Goal: Task Accomplishment & Management: Manage account settings

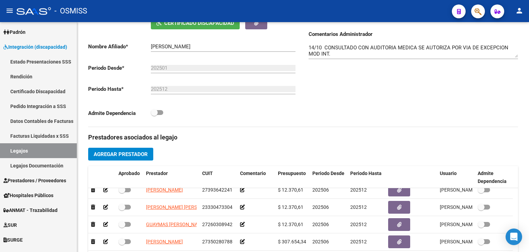
scroll to position [92, 0]
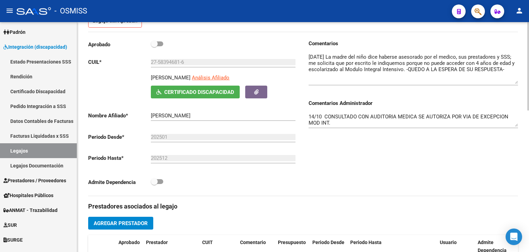
click at [339, 121] on textarea "14/10 CONSULTADO CON AUDITORIA MEDICA SE AUTORIZA POR VIA DE EXCEPCION MOD INT.…" at bounding box center [414, 120] width 210 height 14
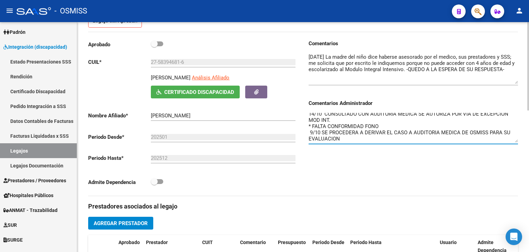
scroll to position [0, 0]
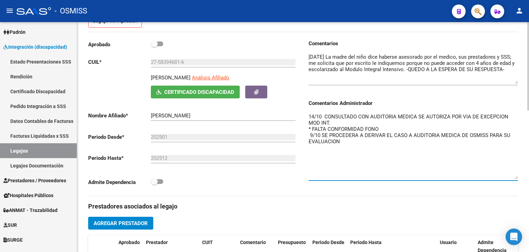
drag, startPoint x: 514, startPoint y: 124, endPoint x: 529, endPoint y: 178, distance: 55.7
click at [529, 178] on div "arrow_back Editar 8011 save Guardar cambios delete Eliminar Legajo de Integraci…" at bounding box center [304, 229] width 454 height 598
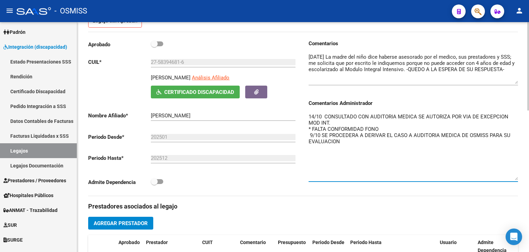
drag, startPoint x: 392, startPoint y: 128, endPoint x: 306, endPoint y: 128, distance: 85.1
click at [306, 128] on div "Comentarios Comentarios Administrador 14/10 CONSULTADO CON AUDITORIA MEDICA SE …" at bounding box center [410, 118] width 215 height 156
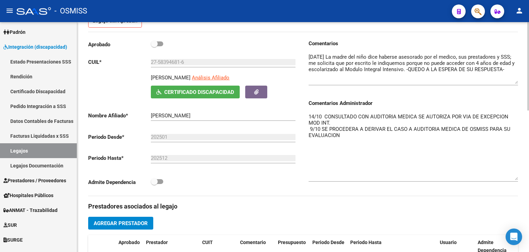
click at [308, 116] on div "Comentarios Comentarios Administrador 14/10 CONSULTADO CON AUDITORIA MEDICA SE …" at bounding box center [410, 118] width 215 height 156
click at [310, 116] on textarea "14/10 CONSULTADO CON AUDITORIA MEDICA SE AUTORIZA POR VIA DE EXCEPCION MOD INT.…" at bounding box center [414, 146] width 210 height 67
paste textarea "* FALTA CONFORMIDAD FONO"
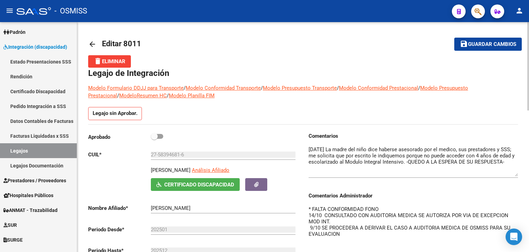
type textarea "* FALTA CONFORMIDAD FONO 14/10 CONSULTADO CON AUDITORIA MEDICA SE AUTORIZA POR …"
click at [484, 47] on span "Guardar cambios" at bounding box center [492, 44] width 48 height 6
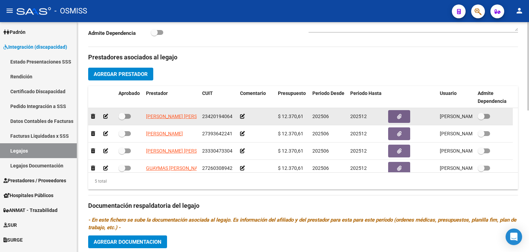
click at [243, 116] on icon at bounding box center [242, 116] width 5 height 5
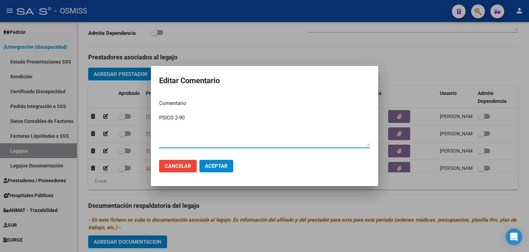
type textarea "PSICO 2-90"
click at [212, 168] on span "Aceptar" at bounding box center [216, 166] width 23 height 6
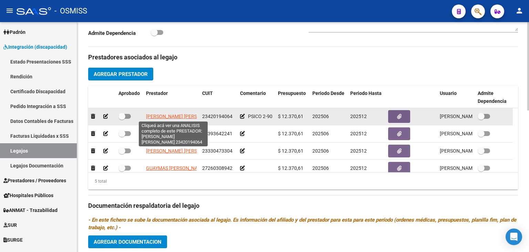
click at [181, 116] on span "[PERSON_NAME] [PERSON_NAME]" at bounding box center [183, 116] width 75 height 6
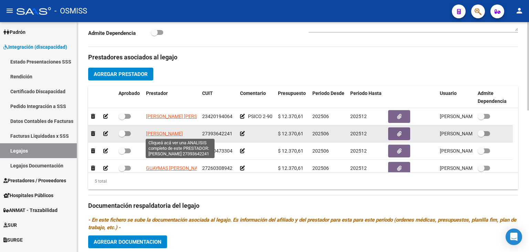
click at [166, 132] on span "[PERSON_NAME]" at bounding box center [164, 134] width 37 height 6
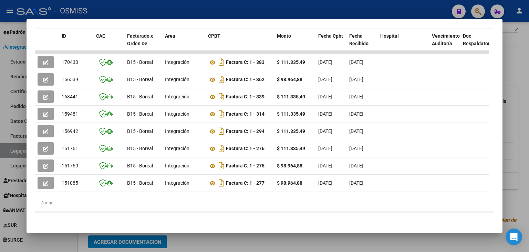
scroll to position [168, 0]
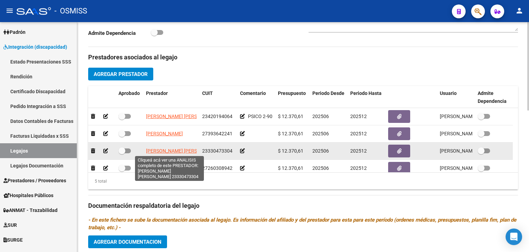
click at [161, 150] on span "[PERSON_NAME] [PERSON_NAME]" at bounding box center [183, 151] width 75 height 6
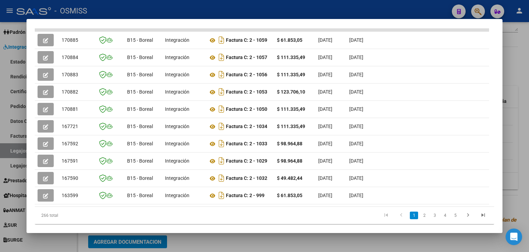
scroll to position [202, 0]
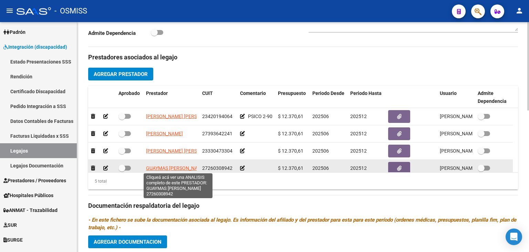
click at [169, 167] on span "GUAYMAS [PERSON_NAME]" at bounding box center [176, 168] width 60 height 6
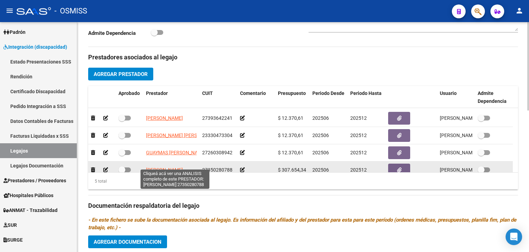
scroll to position [24, 0]
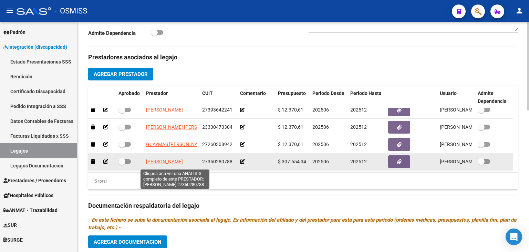
click at [170, 160] on span "[PERSON_NAME]" at bounding box center [164, 162] width 37 height 6
type textarea "27350280788"
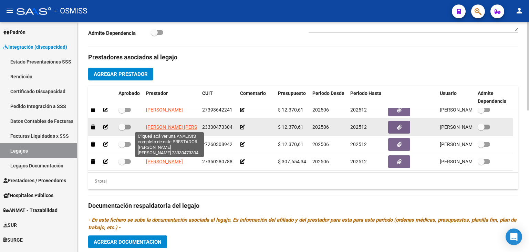
scroll to position [0, 0]
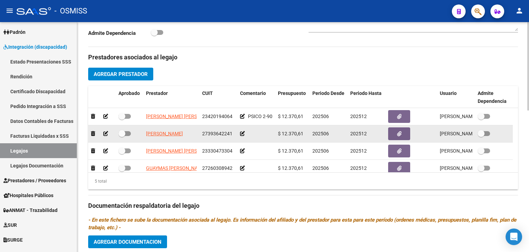
click at [240, 134] on icon at bounding box center [242, 133] width 5 height 5
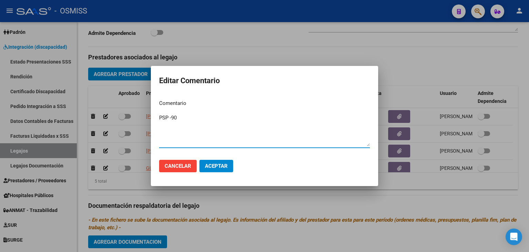
type textarea "PSP -90"
click at [225, 165] on span "Aceptar" at bounding box center [216, 166] width 23 height 6
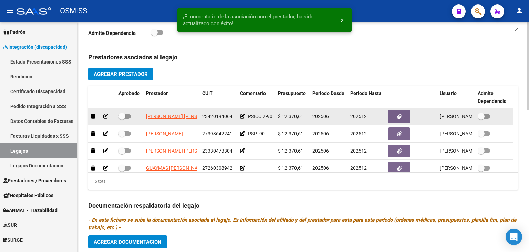
click at [241, 117] on icon at bounding box center [242, 116] width 5 height 5
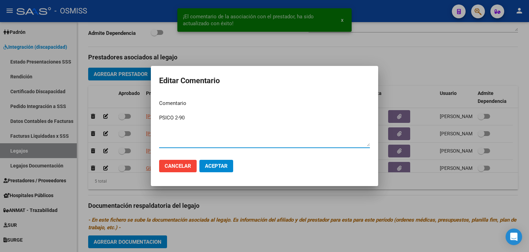
click at [174, 118] on textarea "PSICO 2-90" at bounding box center [264, 130] width 211 height 32
type textarea "PSICO -90"
click at [211, 162] on button "Aceptar" at bounding box center [217, 166] width 34 height 12
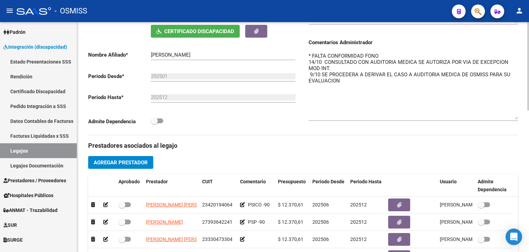
scroll to position [103, 0]
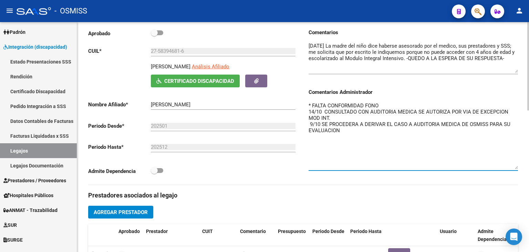
click at [391, 102] on textarea "* FALTA CONFORMIDAD FONO 14/10 CONSULTADO CON AUDITORIA MEDICA SE AUTORIZA POR …" at bounding box center [414, 135] width 210 height 67
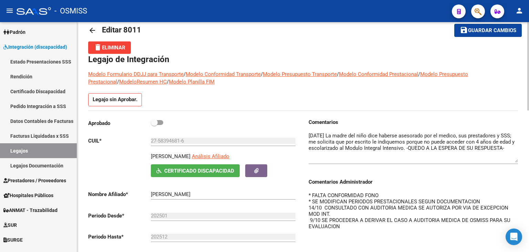
scroll to position [0, 0]
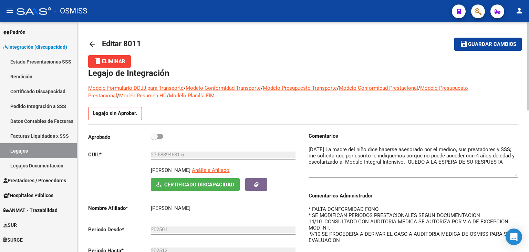
type textarea "* FALTA CONFORMIDAD FONO * SE MODIFICAN PERIODOS PRESTACIONALES SEGUN DOCUMENTA…"
click at [492, 47] on span "Guardar cambios" at bounding box center [492, 44] width 48 height 6
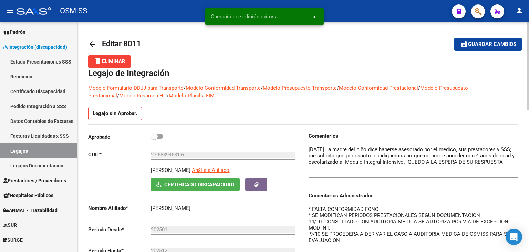
click at [156, 136] on span at bounding box center [154, 136] width 7 height 7
click at [154, 139] on input "checkbox" at bounding box center [154, 139] width 0 height 0
checkbox input "true"
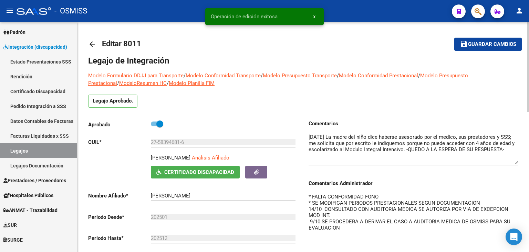
click at [488, 43] on span "Guardar cambios" at bounding box center [492, 44] width 48 height 6
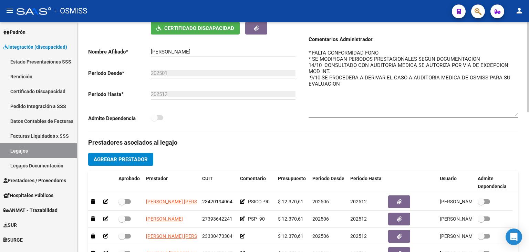
scroll to position [207, 0]
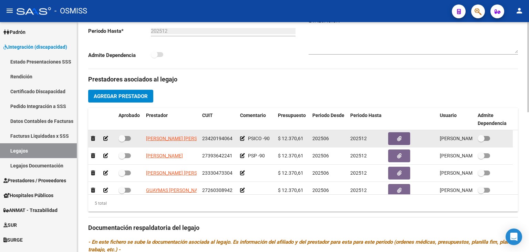
click at [105, 137] on icon at bounding box center [105, 138] width 5 height 5
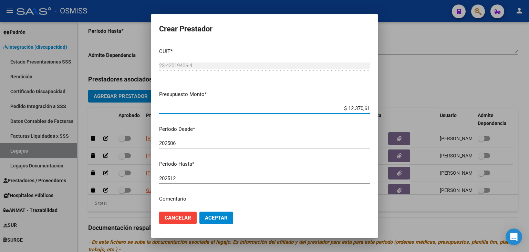
click at [190, 145] on input "202506" at bounding box center [264, 143] width 211 height 6
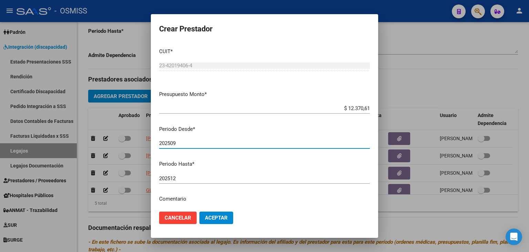
type input "202509"
click at [206, 218] on span "Aceptar" at bounding box center [216, 217] width 23 height 6
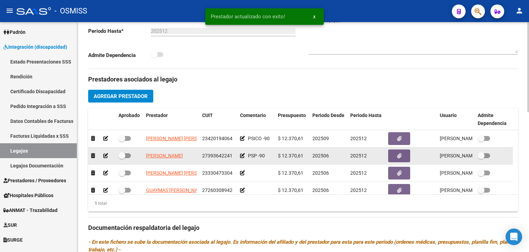
click at [104, 158] on icon at bounding box center [105, 155] width 5 height 5
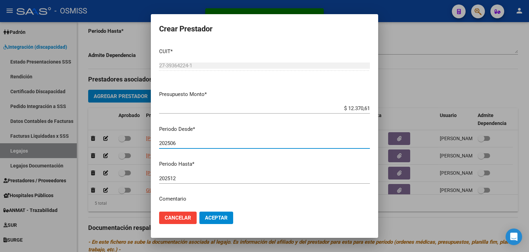
click at [207, 145] on input "202506" at bounding box center [264, 143] width 211 height 6
type input "202509"
click at [219, 221] on button "Aceptar" at bounding box center [217, 217] width 34 height 12
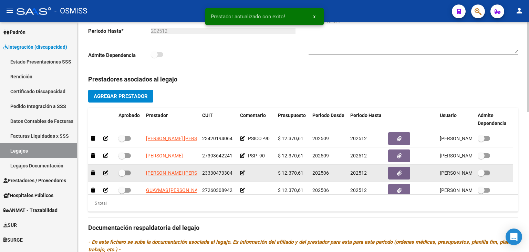
click at [105, 172] on icon at bounding box center [105, 172] width 5 height 5
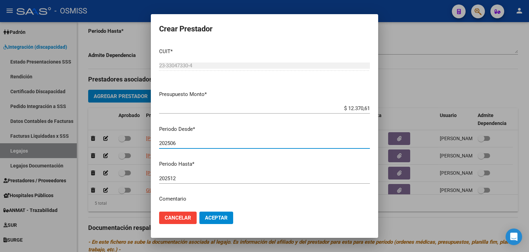
click at [187, 141] on input "202506" at bounding box center [264, 143] width 211 height 6
type input "202509"
click at [223, 219] on span "Aceptar" at bounding box center [216, 217] width 23 height 6
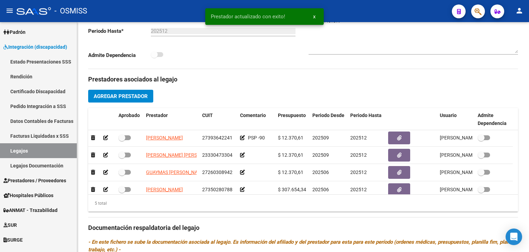
scroll to position [24, 0]
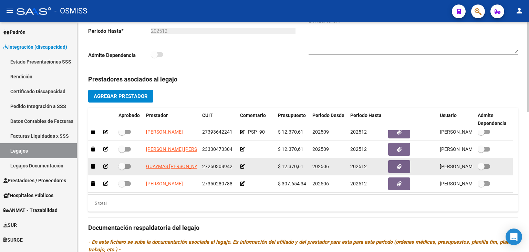
click at [108, 164] on icon at bounding box center [105, 166] width 5 height 5
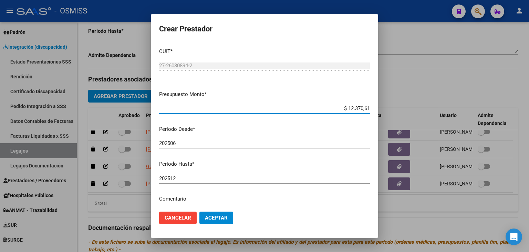
click at [212, 144] on input "202506" at bounding box center [264, 143] width 211 height 6
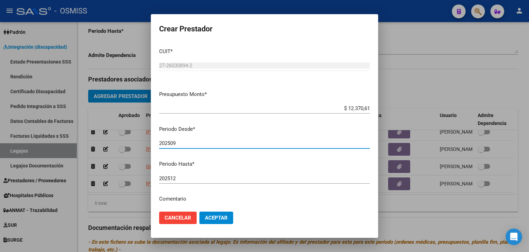
type input "202509"
click at [225, 213] on button "Aceptar" at bounding box center [217, 217] width 34 height 12
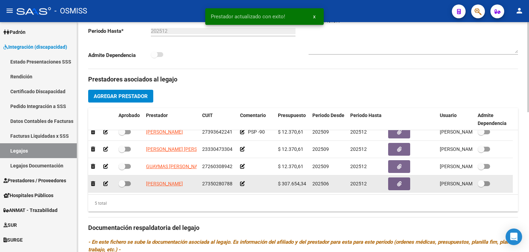
click at [106, 183] on icon at bounding box center [105, 183] width 5 height 5
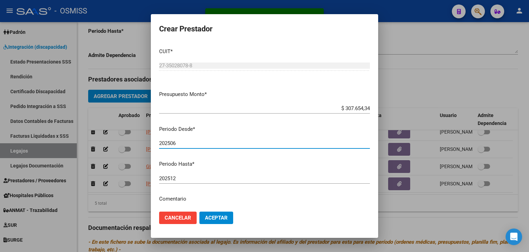
drag, startPoint x: 201, startPoint y: 143, endPoint x: 192, endPoint y: 136, distance: 11.3
click at [200, 142] on input "202506" at bounding box center [264, 143] width 211 height 6
type input "202509"
click at [225, 215] on span "Aceptar" at bounding box center [216, 217] width 23 height 6
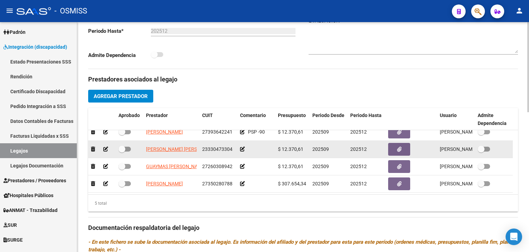
click at [242, 148] on icon at bounding box center [242, 148] width 5 height 5
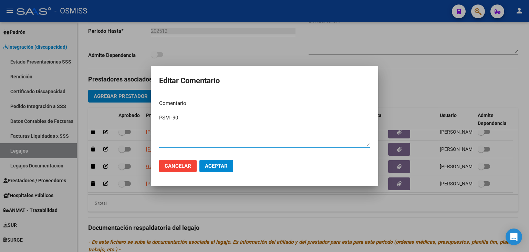
type textarea "PSM -90"
click at [226, 164] on span "Aceptar" at bounding box center [216, 166] width 23 height 6
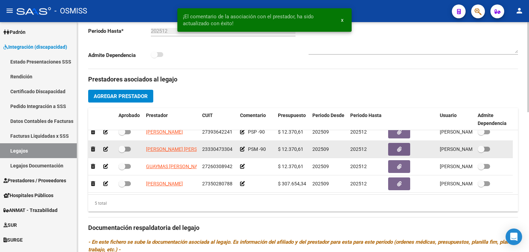
click at [127, 146] on span at bounding box center [125, 148] width 12 height 5
click at [122, 151] on input "checkbox" at bounding box center [122, 151] width 0 height 0
checkbox input "true"
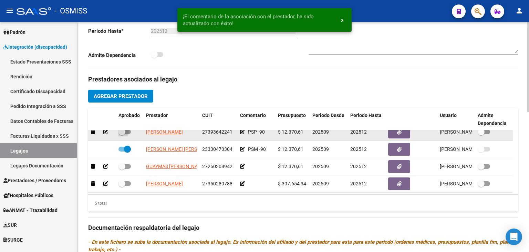
click at [128, 131] on span at bounding box center [125, 131] width 12 height 5
click at [122, 134] on input "checkbox" at bounding box center [122, 134] width 0 height 0
checkbox input "true"
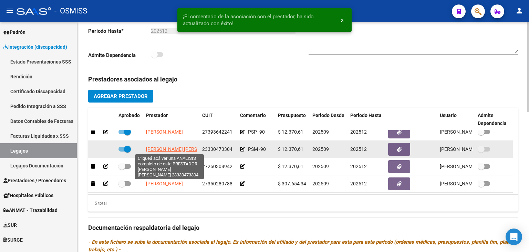
scroll to position [0, 0]
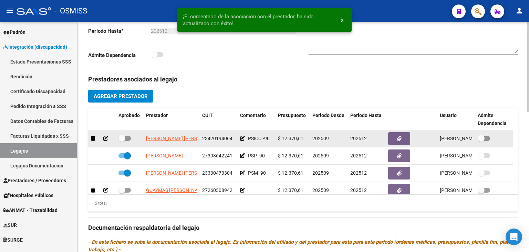
click at [128, 138] on span at bounding box center [125, 138] width 12 height 5
click at [122, 141] on input "checkbox" at bounding box center [122, 141] width 0 height 0
checkbox input "true"
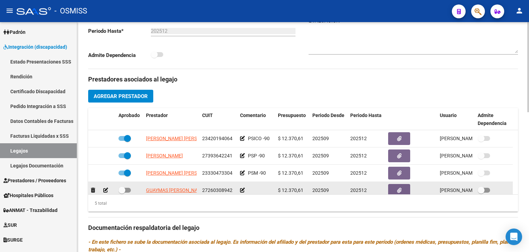
scroll to position [24, 0]
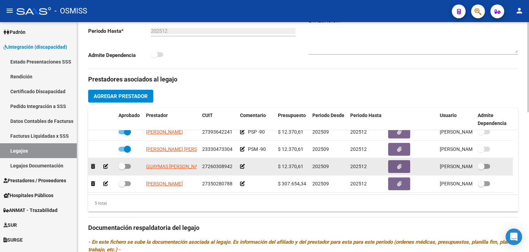
click at [241, 165] on icon at bounding box center [242, 166] width 5 height 5
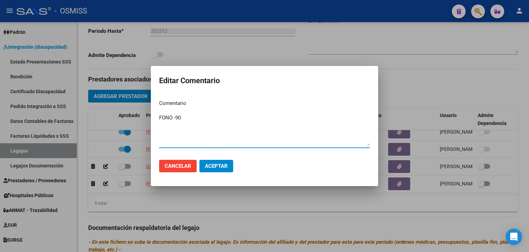
type textarea "FONO -90"
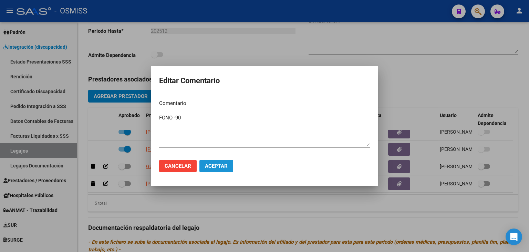
click at [217, 164] on span "Aceptar" at bounding box center [216, 166] width 23 height 6
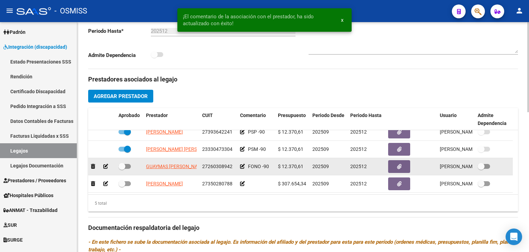
click at [131, 166] on div at bounding box center [130, 166] width 22 height 9
click at [130, 164] on span at bounding box center [125, 166] width 12 height 5
click at [122, 169] on input "checkbox" at bounding box center [122, 169] width 0 height 0
checkbox input "true"
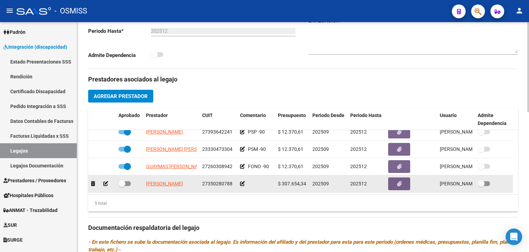
click at [243, 182] on icon at bounding box center [242, 183] width 5 height 5
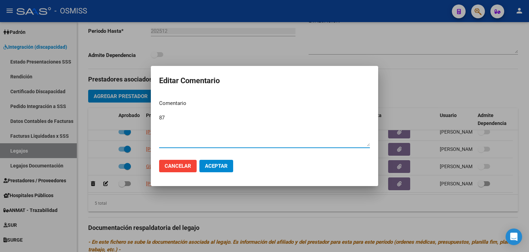
type textarea "87"
click at [226, 164] on span "Aceptar" at bounding box center [216, 166] width 23 height 6
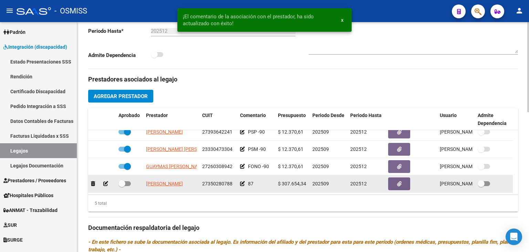
click at [128, 183] on span at bounding box center [125, 183] width 12 height 5
click at [122, 186] on input "checkbox" at bounding box center [122, 186] width 0 height 0
checkbox input "true"
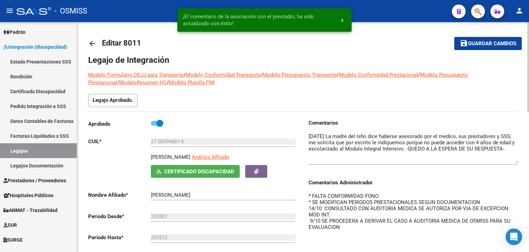
scroll to position [0, 0]
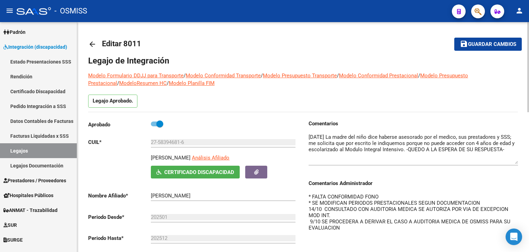
click at [498, 43] on span "Guardar cambios" at bounding box center [492, 44] width 48 height 6
click at [43, 144] on link "Legajos" at bounding box center [38, 150] width 77 height 15
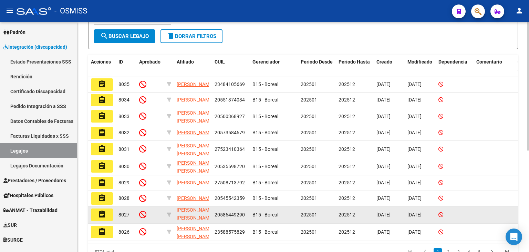
scroll to position [182, 0]
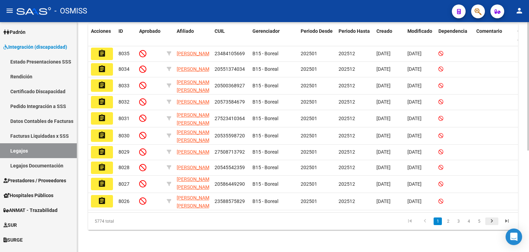
click at [494, 222] on icon "go to next page" at bounding box center [492, 221] width 9 height 8
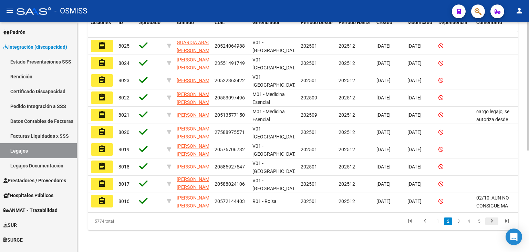
scroll to position [9, 0]
click at [494, 222] on icon "go to next page" at bounding box center [492, 221] width 9 height 8
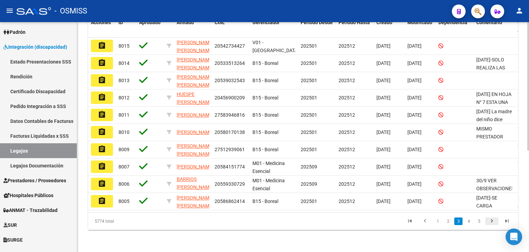
click at [494, 222] on icon "go to next page" at bounding box center [492, 221] width 9 height 8
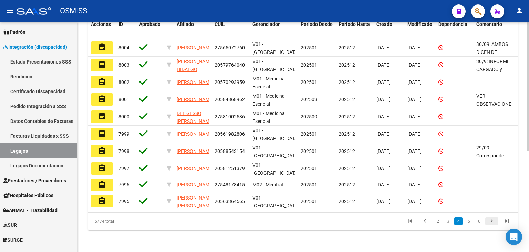
click at [494, 222] on icon "go to next page" at bounding box center [492, 221] width 9 height 8
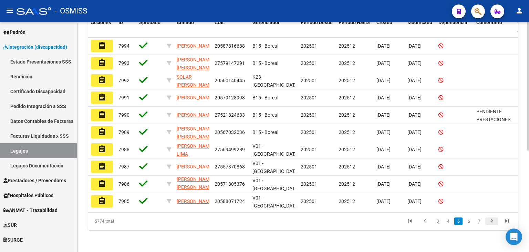
click at [494, 222] on icon "go to next page" at bounding box center [492, 221] width 9 height 8
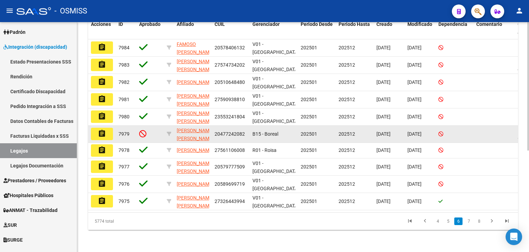
click at [106, 128] on button "assignment" at bounding box center [102, 134] width 22 height 12
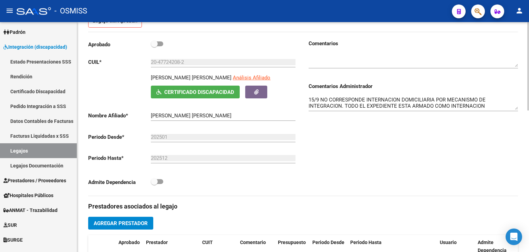
scroll to position [103, 0]
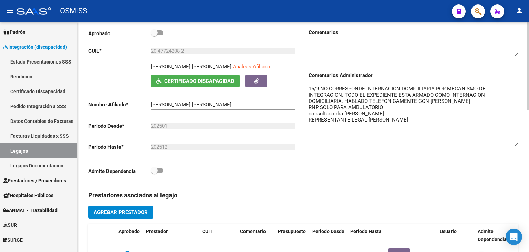
drag, startPoint x: 517, startPoint y: 97, endPoint x: 529, endPoint y: 145, distance: 49.2
click at [529, 145] on div "arrow_back Editar 7979 save Guardar cambios delete Eliminar Legajo de Integraci…" at bounding box center [304, 218] width 454 height 598
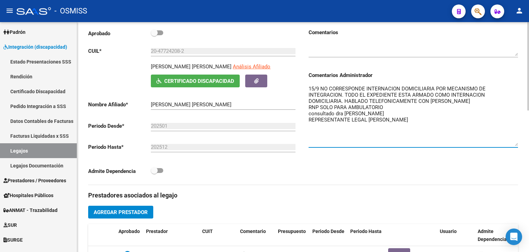
click at [310, 87] on textarea "15/9 NO CORRESPONDE INTERNACION DOMICILIARIA POR MECANISMO DE INTEGRACION. TODO…" at bounding box center [414, 115] width 210 height 61
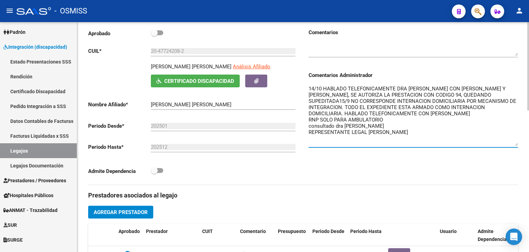
click at [414, 95] on textarea "14/10 HABLADO TELEFONICAMENTE DRA [PERSON_NAME] CON [PERSON_NAME] Y [PERSON_NAM…" at bounding box center [414, 115] width 210 height 61
click at [472, 95] on textarea "14/10 HABLADO TELEFONICAMENTE DRA [PERSON_NAME] CON [PERSON_NAME] Y [PERSON_NAM…" at bounding box center [414, 115] width 210 height 61
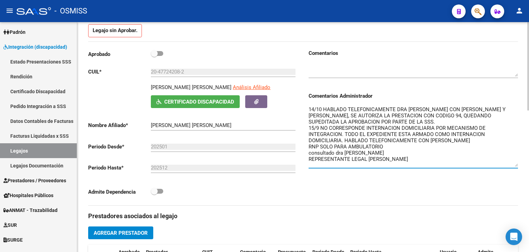
scroll to position [34, 0]
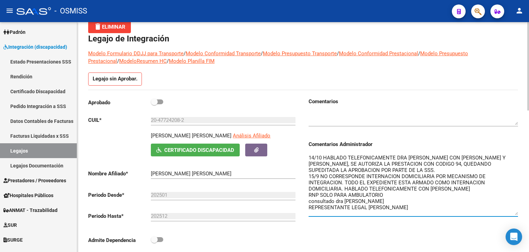
type textarea "14/10 HABLADO TELEFONICAMENTE DRA [PERSON_NAME] CON [PERSON_NAME] Y [PERSON_NAM…"
drag, startPoint x: 161, startPoint y: 100, endPoint x: 203, endPoint y: 119, distance: 46.8
click at [161, 100] on span at bounding box center [157, 101] width 12 height 5
click at [154, 104] on input "checkbox" at bounding box center [154, 104] width 0 height 0
checkbox input "true"
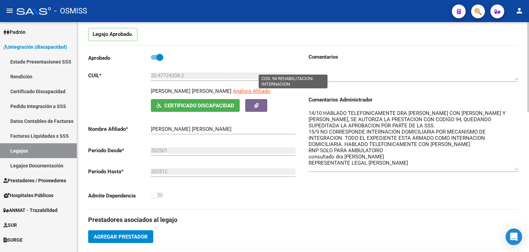
scroll to position [0, 0]
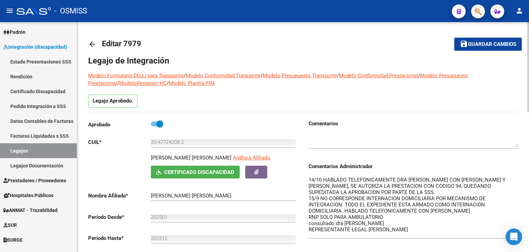
click at [486, 47] on span "Guardar cambios" at bounding box center [492, 44] width 48 height 6
click at [375, 184] on textarea "14/10 HABLADO TELEFONICAMENTE DRA [PERSON_NAME] CON [PERSON_NAME] Y [PERSON_NAM…" at bounding box center [414, 206] width 210 height 61
type textarea "14/10 HABLADO TELEFONICAMENTE DRA [PERSON_NAME] CON [PERSON_NAME] Y [PERSON_NAM…"
click at [492, 49] on button "save Guardar cambios" at bounding box center [489, 44] width 68 height 13
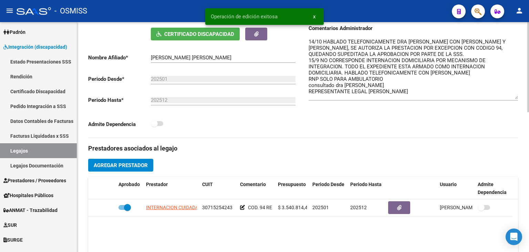
scroll to position [241, 0]
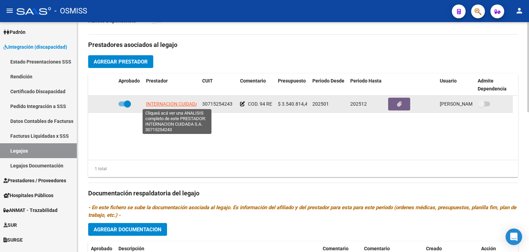
click at [182, 103] on span "INTERNACION CUIDADA S.A." at bounding box center [177, 104] width 62 height 6
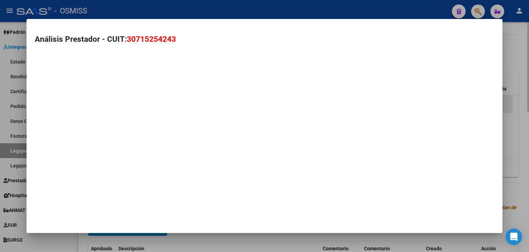
type textarea "30715254243"
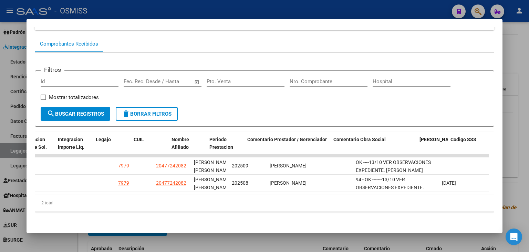
scroll to position [0, 1034]
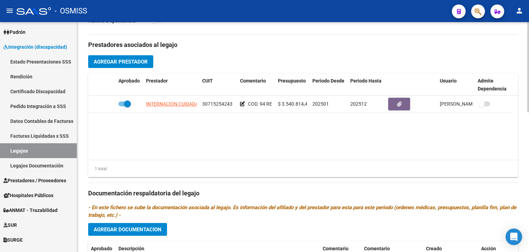
click at [284, 144] on datatable-body "INTERNACION CUIDADA S.A. 30715254243 COD. 94 REHABILITACION- INTERNACION $ 3.54…" at bounding box center [303, 127] width 430 height 64
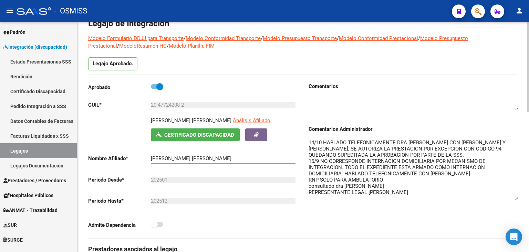
scroll to position [0, 0]
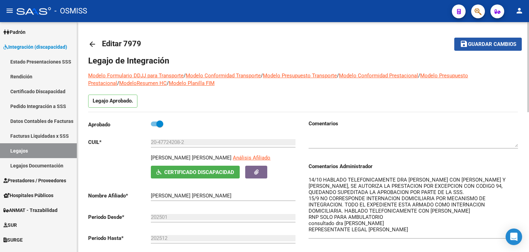
click at [488, 48] on button "save Guardar cambios" at bounding box center [489, 44] width 68 height 13
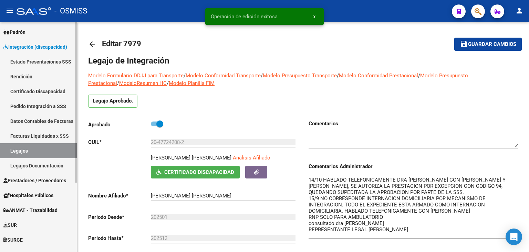
click at [37, 149] on link "Legajos" at bounding box center [38, 150] width 77 height 15
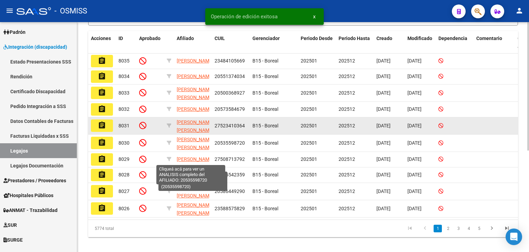
scroll to position [182, 0]
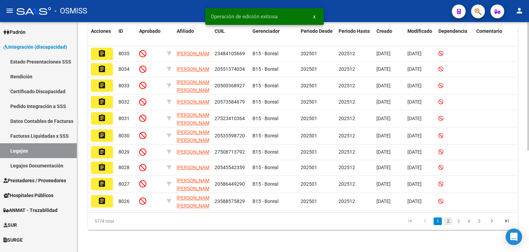
click at [449, 223] on link "2" at bounding box center [448, 221] width 8 height 8
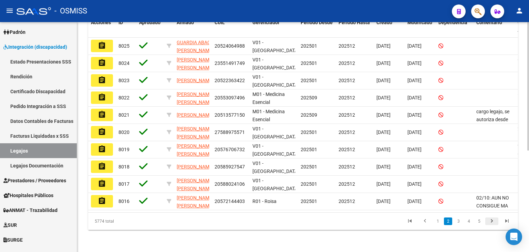
click at [498, 221] on link "go to next page" at bounding box center [492, 221] width 13 height 8
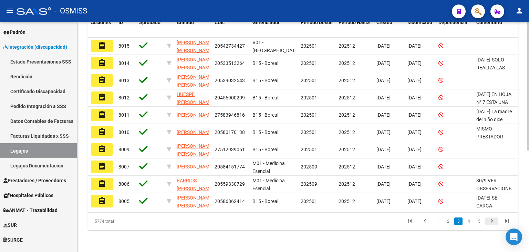
click at [498, 221] on link "go to next page" at bounding box center [492, 221] width 13 height 8
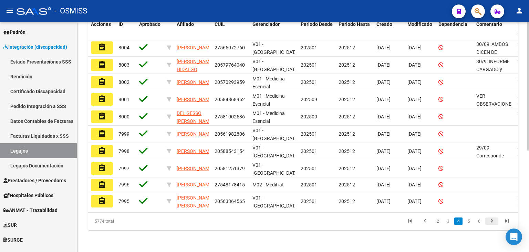
click at [498, 221] on link "go to next page" at bounding box center [492, 221] width 13 height 8
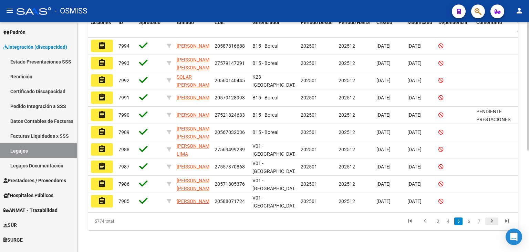
click at [498, 221] on link "go to next page" at bounding box center [492, 221] width 13 height 8
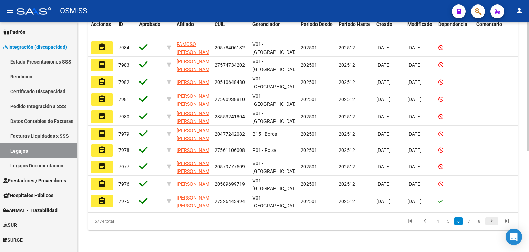
click at [498, 221] on link "go to next page" at bounding box center [492, 221] width 13 height 8
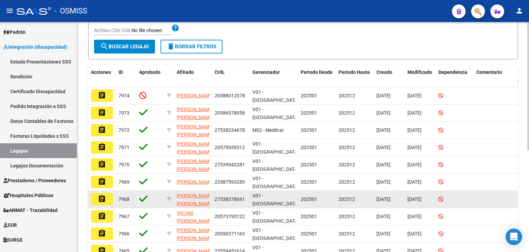
scroll to position [113, 0]
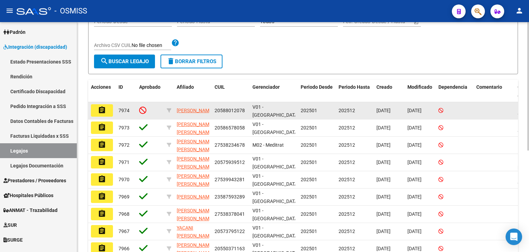
click at [101, 106] on mat-icon "assignment" at bounding box center [102, 110] width 8 height 8
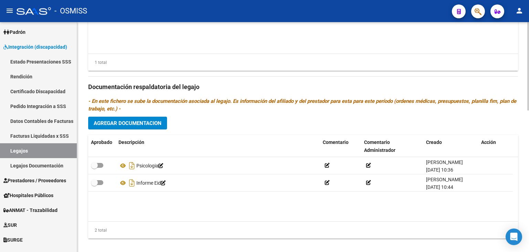
scroll to position [368, 0]
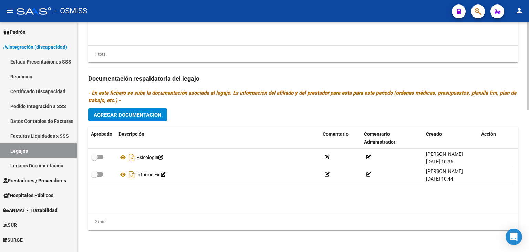
drag, startPoint x: 45, startPoint y: 148, endPoint x: 83, endPoint y: 149, distance: 38.6
click at [45, 148] on link "Legajos" at bounding box center [38, 150] width 77 height 15
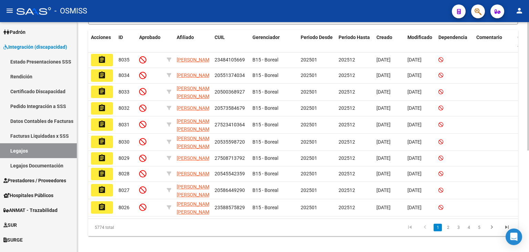
scroll to position [172, 0]
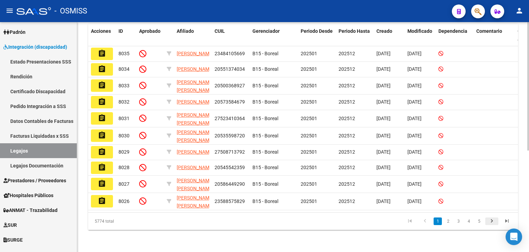
click at [492, 226] on icon "go to next page" at bounding box center [492, 221] width 9 height 8
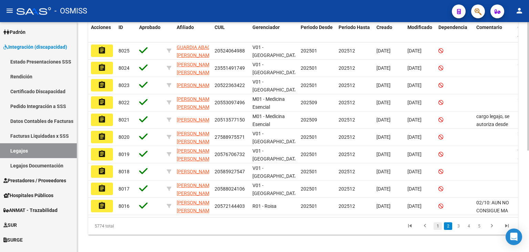
click at [438, 230] on link "1" at bounding box center [438, 226] width 8 height 8
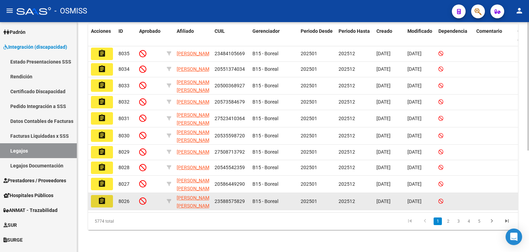
click at [102, 205] on mat-icon "assignment" at bounding box center [102, 200] width 8 height 8
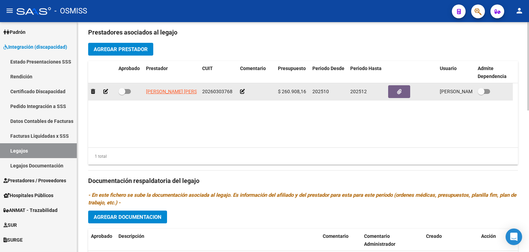
scroll to position [265, 0]
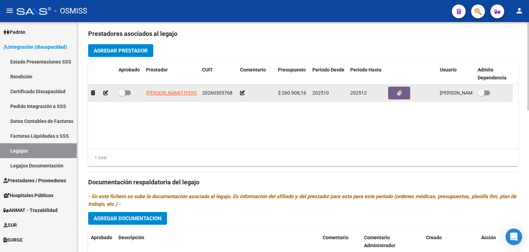
click at [242, 93] on icon at bounding box center [242, 92] width 5 height 5
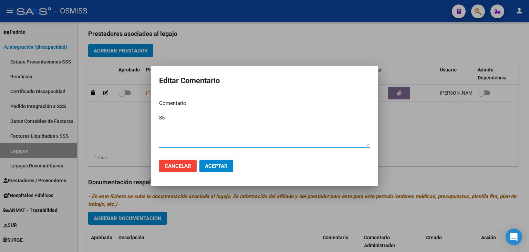
type textarea "85"
click at [220, 163] on span "Aceptar" at bounding box center [216, 166] width 23 height 6
